Goal: Task Accomplishment & Management: Manage account settings

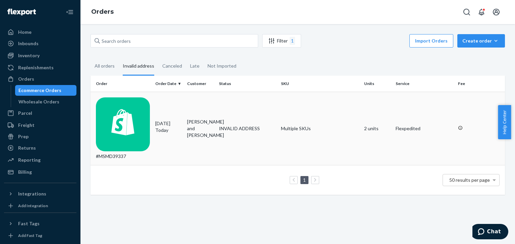
click at [187, 104] on td "[PERSON_NAME] and [PERSON_NAME]" at bounding box center [200, 128] width 32 height 73
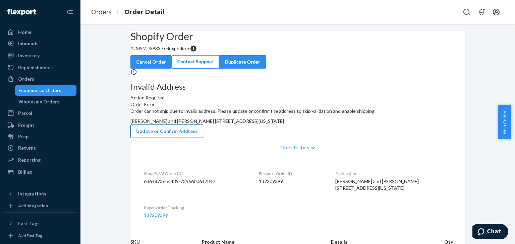
click at [203, 138] on button "Update or Confirm Address" at bounding box center [166, 131] width 73 height 13
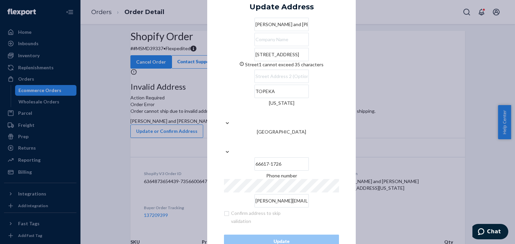
click at [304, 61] on input "[STREET_ADDRESS]" at bounding box center [282, 54] width 54 height 13
click at [421, 137] on div "× Update Address [PERSON_NAME][GEOGRAPHIC_DATA][PERSON_NAME][STREET_ADDRESS] ca…" at bounding box center [257, 122] width 515 height 244
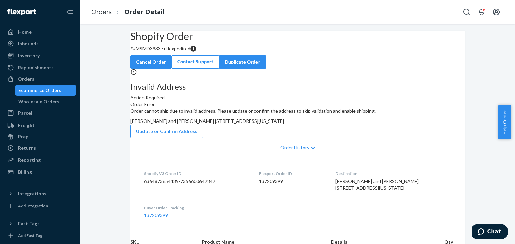
drag, startPoint x: 289, startPoint y: 148, endPoint x: 358, endPoint y: 154, distance: 69.4
click at [358, 125] on div "[PERSON_NAME] and [PERSON_NAME] [STREET_ADDRESS][US_STATE]" at bounding box center [297, 121] width 335 height 7
copy span "[STREET_ADDRESS][US_STATE]"
click at [394, 138] on div "Order cannot ship due to invalid address. Please update or confirm the address …" at bounding box center [297, 123] width 335 height 30
click at [203, 138] on button "Update or Confirm Address" at bounding box center [166, 131] width 73 height 13
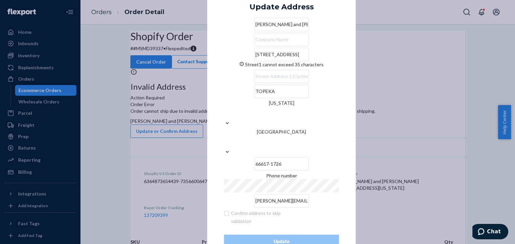
click at [265, 61] on input "[STREET_ADDRESS]" at bounding box center [282, 54] width 54 height 13
paste input "#3721Topeka, KS 66617, [GEOGRAPHIC_DATA]"
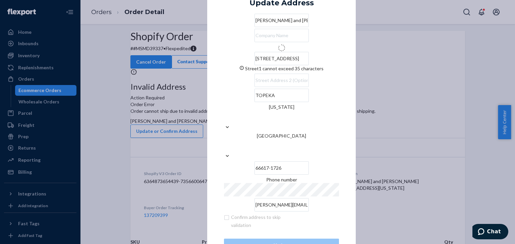
type input "[STREET_ADDRESS]"
type input "Topeka"
type input "66617"
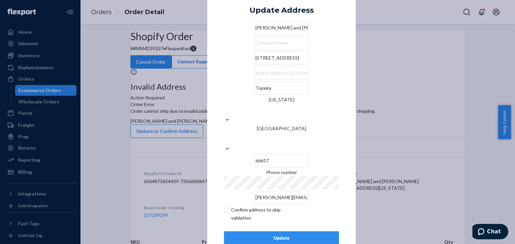
click at [298, 235] on div "Update" at bounding box center [282, 238] width 104 height 7
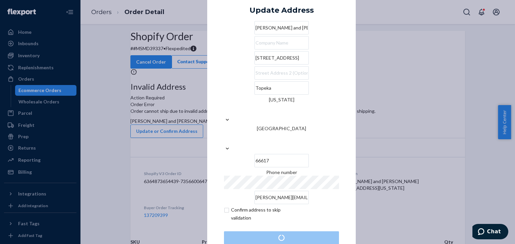
click at [437, 102] on div "× Update Address [PERSON_NAME][GEOGRAPHIC_DATA][PERSON_NAME][STREET_ADDRESS][US…" at bounding box center [257, 122] width 515 height 244
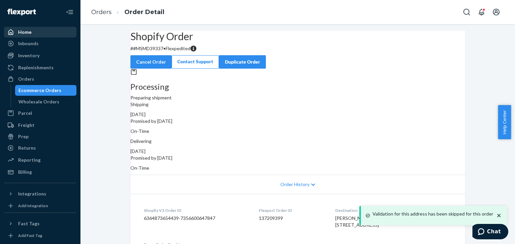
click at [54, 31] on div "Home" at bounding box center [40, 31] width 71 height 9
